Goal: Contribute content: Add original content to the website for others to see

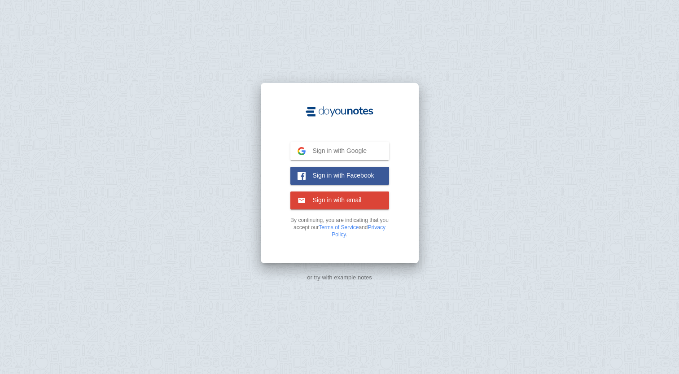
click at [325, 148] on span "Sign in with Google" at bounding box center [336, 151] width 61 height 8
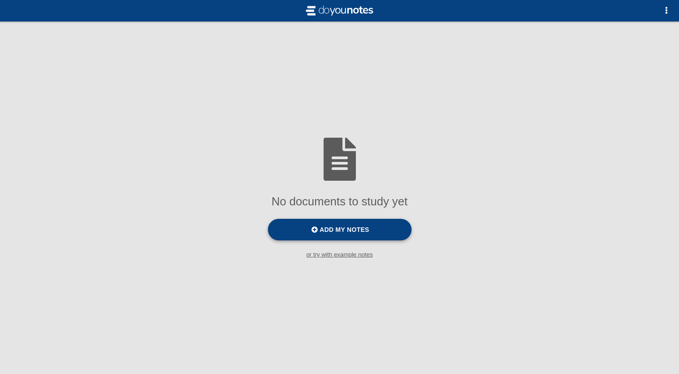
click at [339, 231] on span "Add my notes" at bounding box center [344, 229] width 49 height 7
click at [0, 0] on input "Add my notes" at bounding box center [0, 0] width 0 height 0
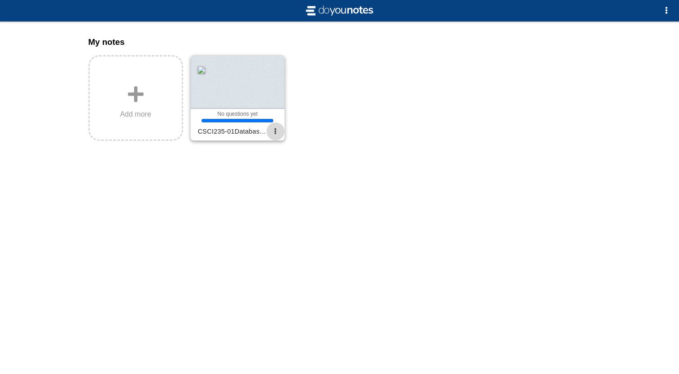
click at [279, 134] on button "button" at bounding box center [276, 132] width 18 height 18
click at [343, 114] on div at bounding box center [339, 187] width 679 height 374
click at [255, 105] on div at bounding box center [238, 86] width 94 height 61
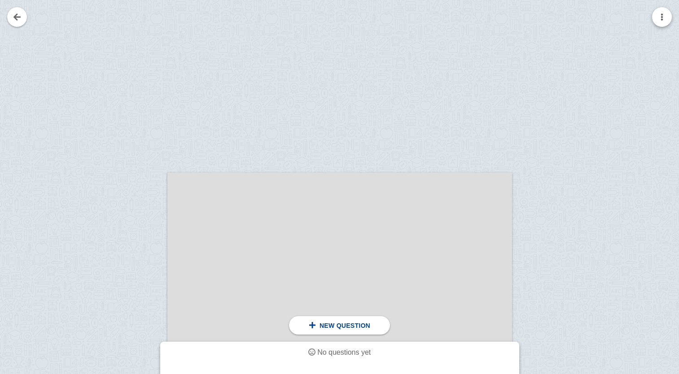
click at [668, 22] on button "button" at bounding box center [662, 17] width 20 height 20
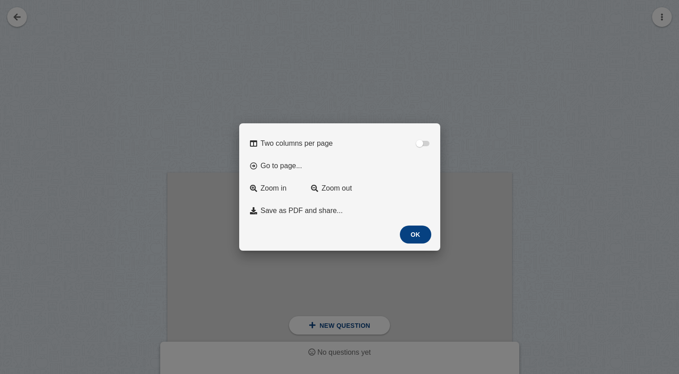
click at [421, 233] on button "OK" at bounding box center [415, 235] width 31 height 18
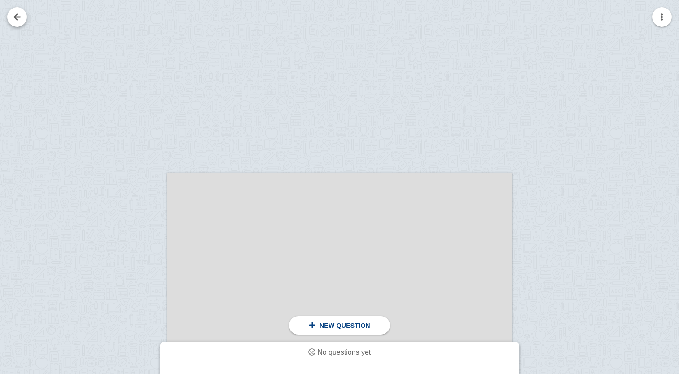
click at [16, 22] on link at bounding box center [17, 17] width 20 height 20
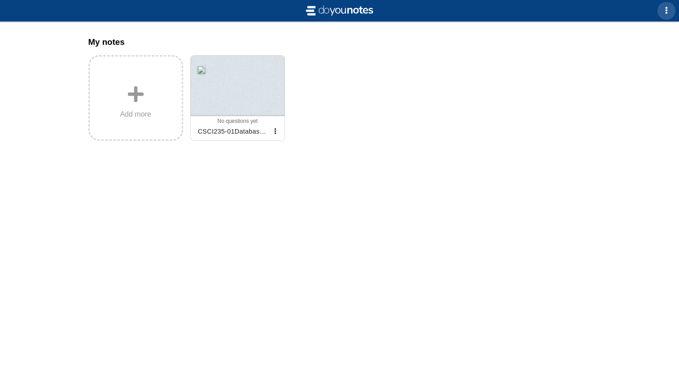
click at [663, 13] on span "button" at bounding box center [666, 10] width 7 height 7
click at [341, 116] on div at bounding box center [339, 187] width 679 height 374
drag, startPoint x: 650, startPoint y: 264, endPoint x: 392, endPoint y: 46, distance: 337.9
click at [392, 46] on div "No documents to study yet Add my notes or try with example notes To practice [D…" at bounding box center [339, 187] width 679 height 374
click at [274, 131] on span "button" at bounding box center [275, 131] width 6 height 6
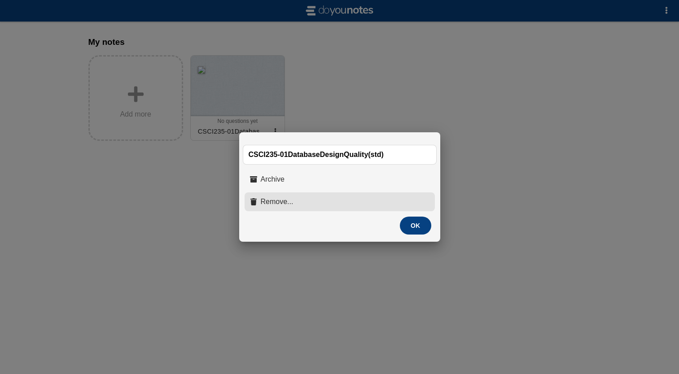
click at [364, 206] on button "Remove..." at bounding box center [340, 202] width 190 height 19
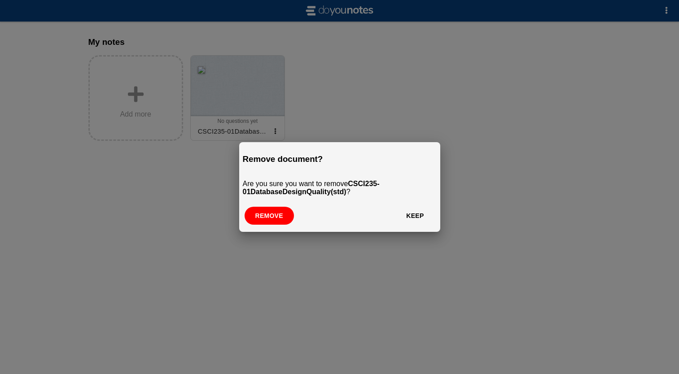
click at [271, 218] on button "Remove" at bounding box center [269, 216] width 49 height 18
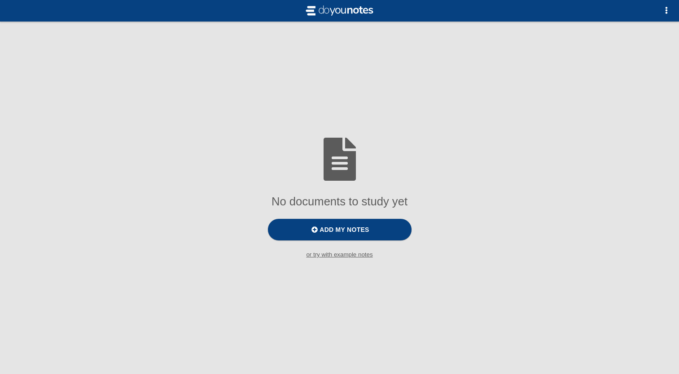
click at [321, 253] on small "or try with example notes" at bounding box center [339, 254] width 679 height 7
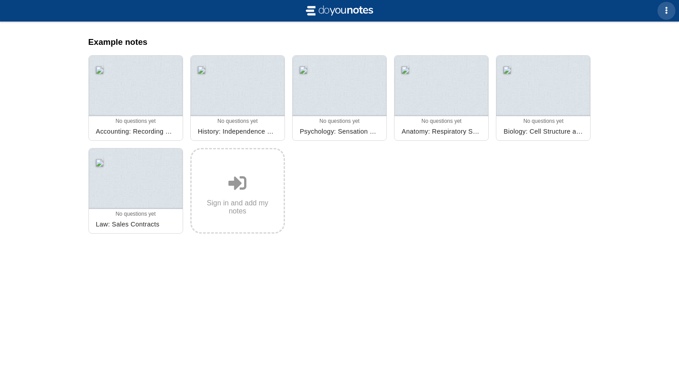
click at [671, 12] on button "button" at bounding box center [666, 11] width 18 height 18
click at [271, 244] on div at bounding box center [339, 187] width 679 height 374
click at [245, 198] on link "Sign in and add my notes" at bounding box center [237, 191] width 95 height 86
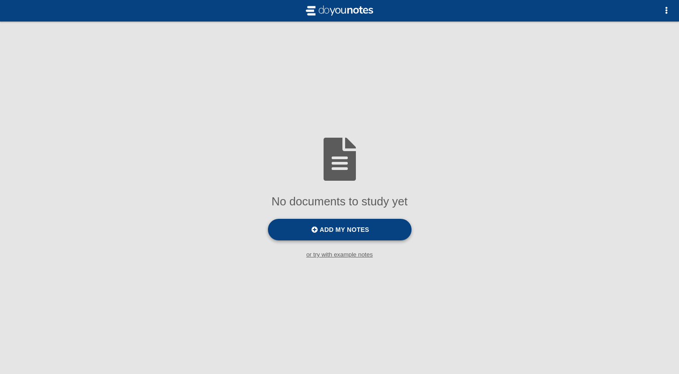
click at [338, 239] on label "Add my notes" at bounding box center [340, 230] width 144 height 22
click at [0, 0] on input "Add my notes" at bounding box center [0, 0] width 0 height 0
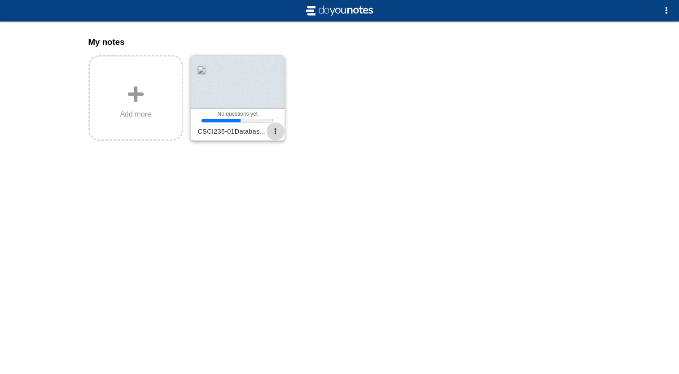
click at [275, 132] on span "button" at bounding box center [275, 131] width 6 height 6
click at [336, 114] on div at bounding box center [339, 187] width 679 height 374
click at [675, 9] on button "button" at bounding box center [666, 11] width 18 height 18
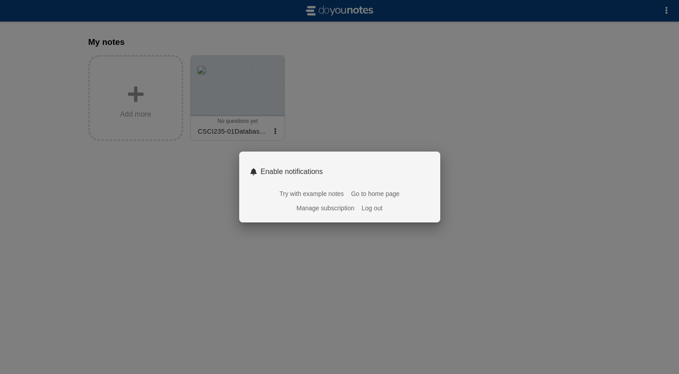
click at [370, 148] on div "Notifications are disabled on this browser. Use the browser bar to change this …" at bounding box center [339, 187] width 679 height 374
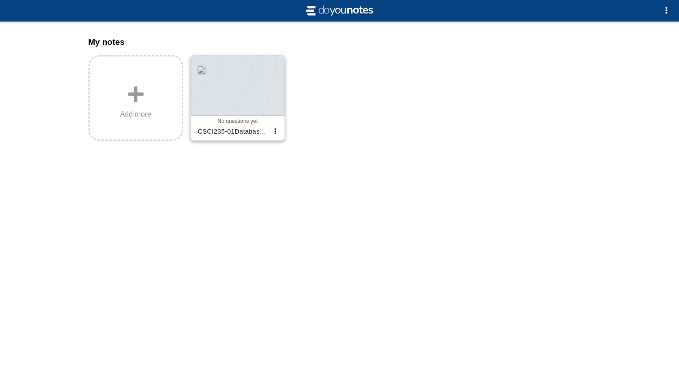
click at [244, 101] on div at bounding box center [238, 86] width 94 height 61
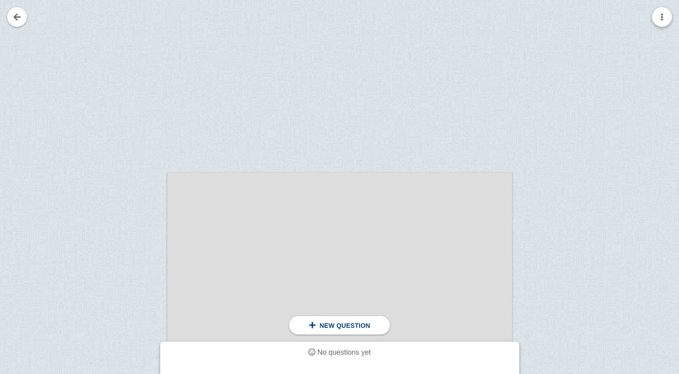
click at [660, 22] on button "button" at bounding box center [662, 17] width 20 height 20
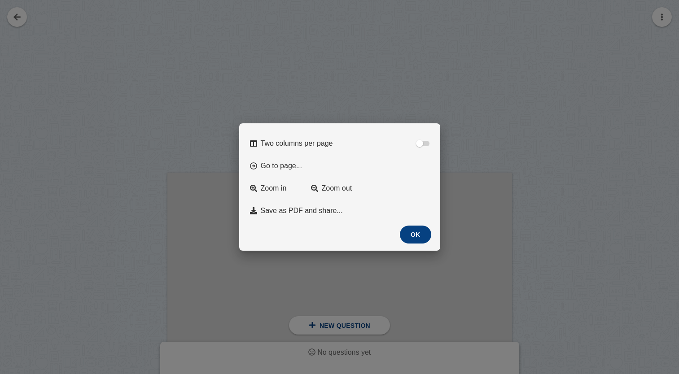
click at [417, 244] on button "OK" at bounding box center [415, 235] width 31 height 18
